Goal: Task Accomplishment & Management: Use online tool/utility

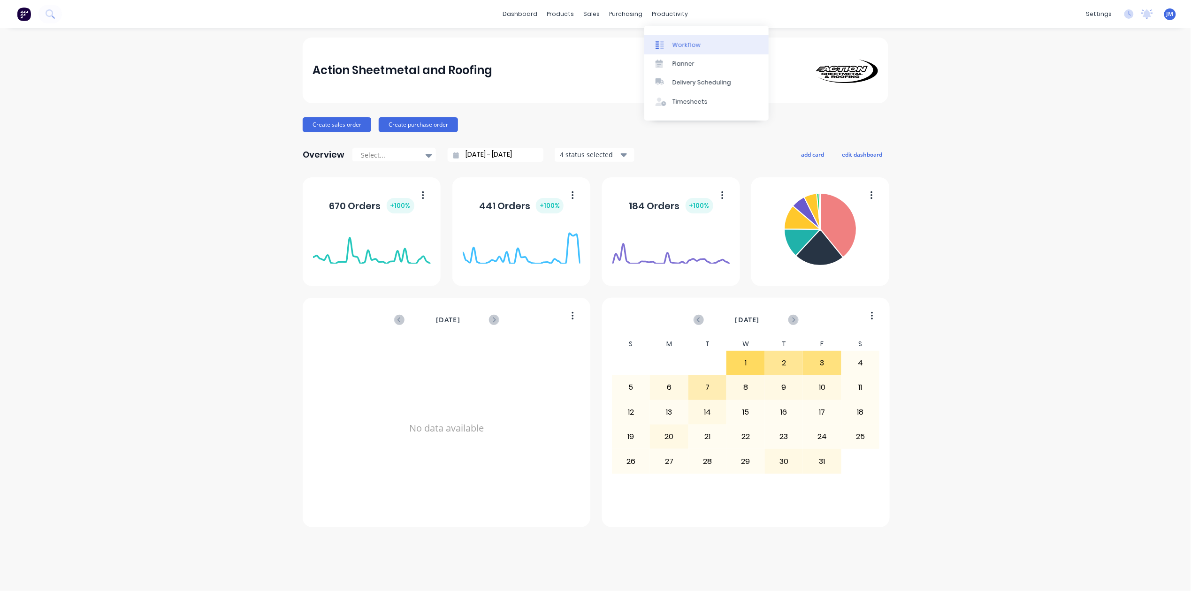
click at [671, 42] on link "Workflow" at bounding box center [706, 44] width 124 height 19
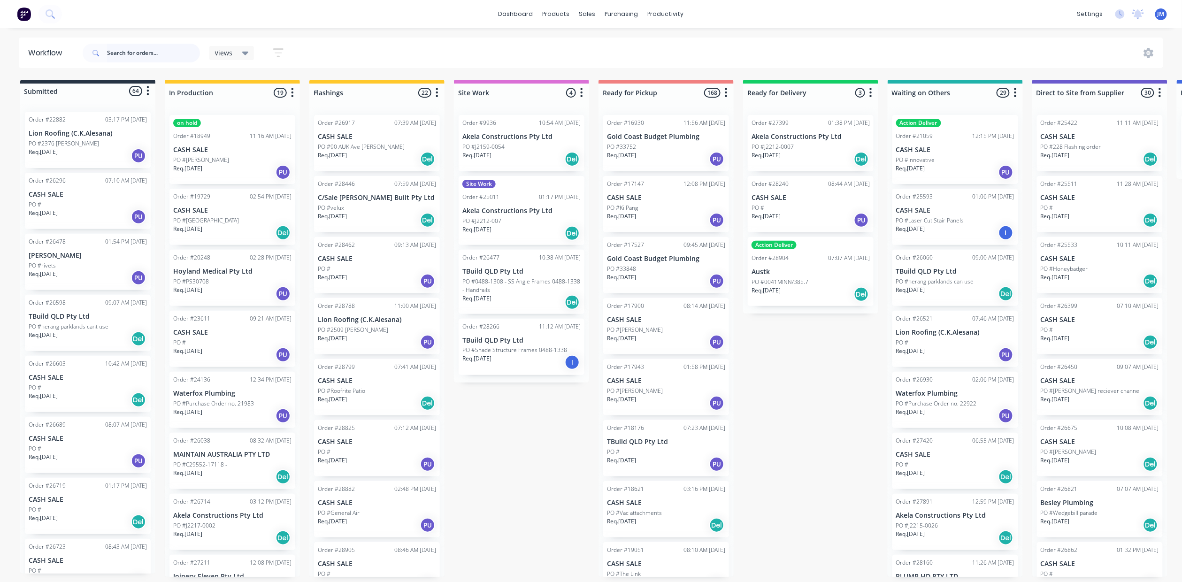
click at [123, 51] on input "text" at bounding box center [153, 53] width 93 height 19
click at [129, 53] on input "text" at bounding box center [153, 53] width 93 height 19
click at [672, 48] on div "Workflow" at bounding box center [682, 45] width 28 height 8
click at [138, 51] on input "text" at bounding box center [153, 53] width 93 height 19
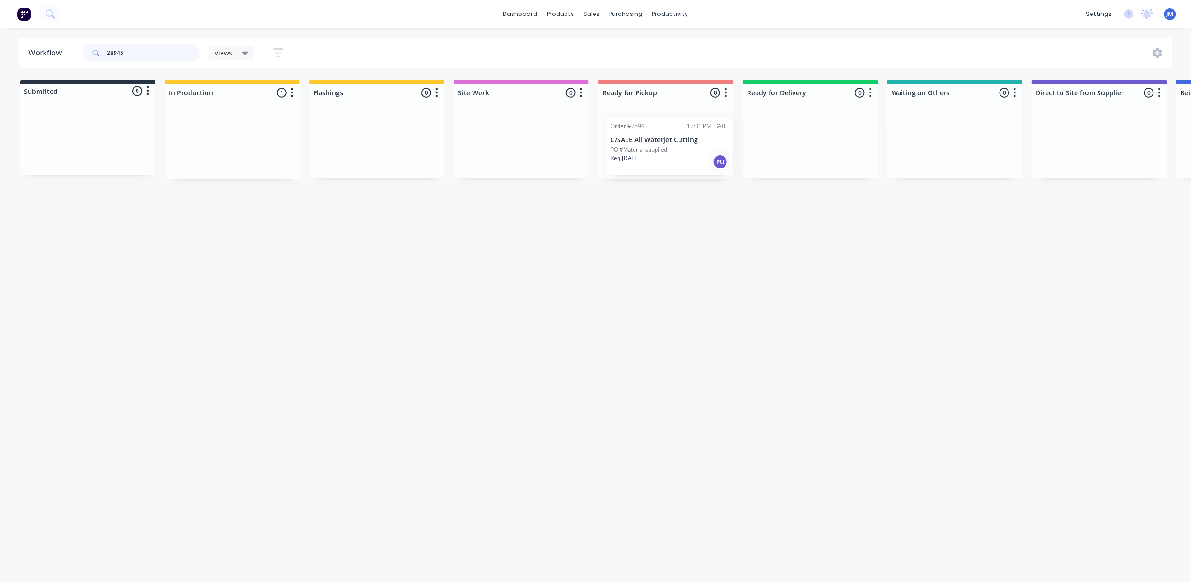
drag, startPoint x: 228, startPoint y: 149, endPoint x: 670, endPoint y: 152, distance: 442.6
click at [670, 152] on div "Submitted 0 Status colour #273444 hex #273444 Save Cancel Summaries Total order…" at bounding box center [843, 129] width 1701 height 99
type input "2"
drag, startPoint x: 114, startPoint y: 140, endPoint x: 636, endPoint y: 126, distance: 523.0
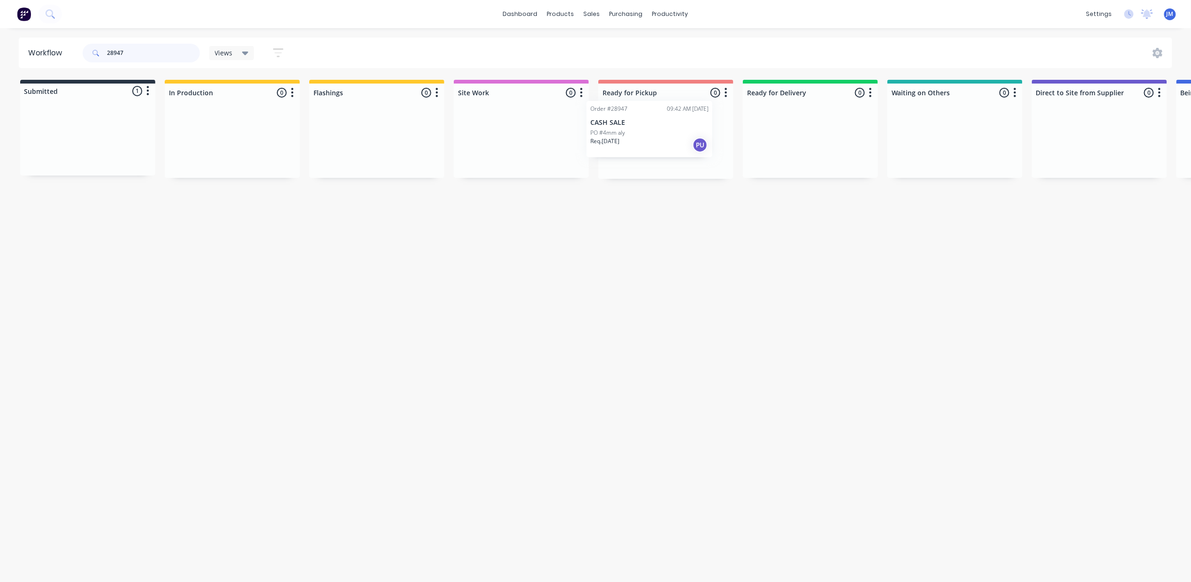
click at [642, 126] on div "Submitted 1 Status colour #273444 hex #273444 Save Cancel Summaries Total order…" at bounding box center [843, 129] width 1701 height 99
type input "2"
drag, startPoint x: 670, startPoint y: 146, endPoint x: 662, endPoint y: 150, distance: 9.2
click at [709, 248] on div "Mark as Picked Up" at bounding box center [720, 249] width 94 height 19
click at [139, 56] on input "28930" at bounding box center [153, 53] width 93 height 19
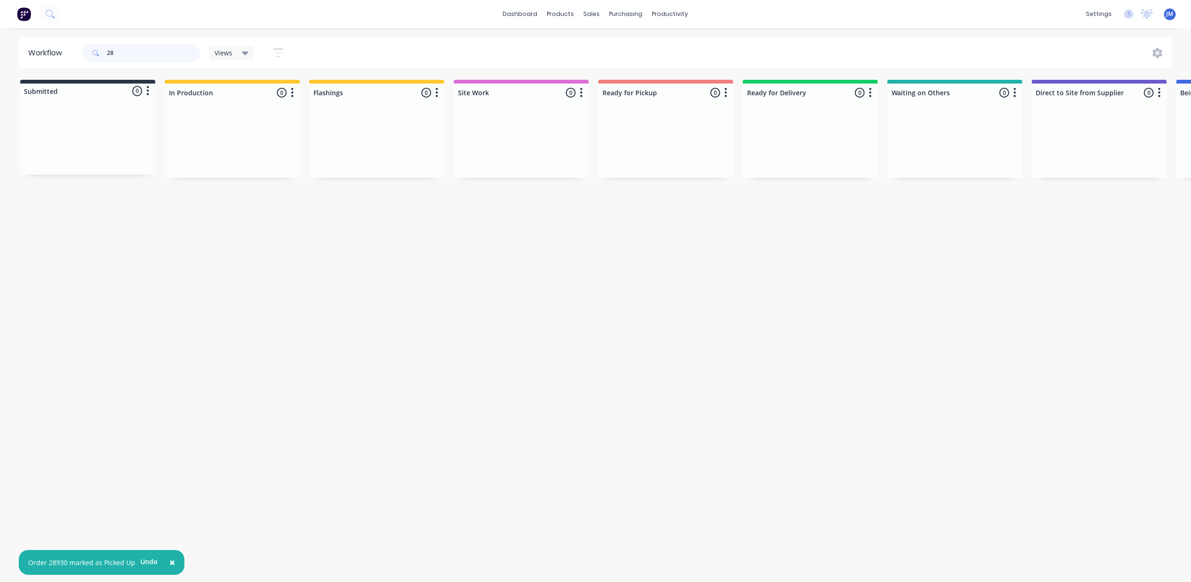
type input "2"
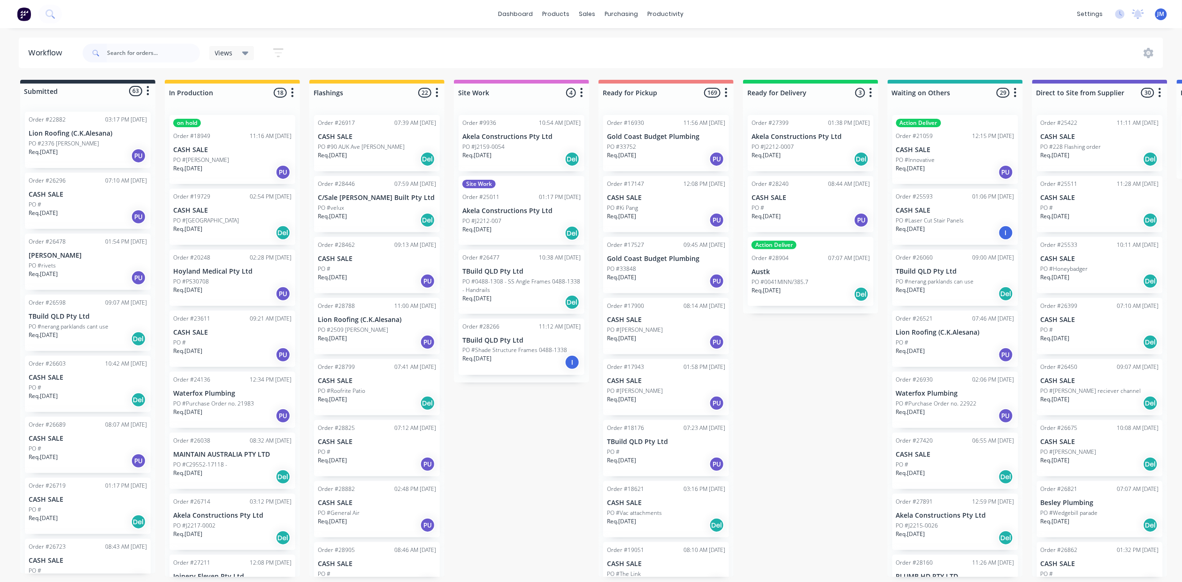
click at [469, 503] on div "Submitted 63 Status colour #273444 hex #273444 Save Cancel Summaries Total orde…" at bounding box center [843, 328] width 1701 height 497
